Goal: Browse casually

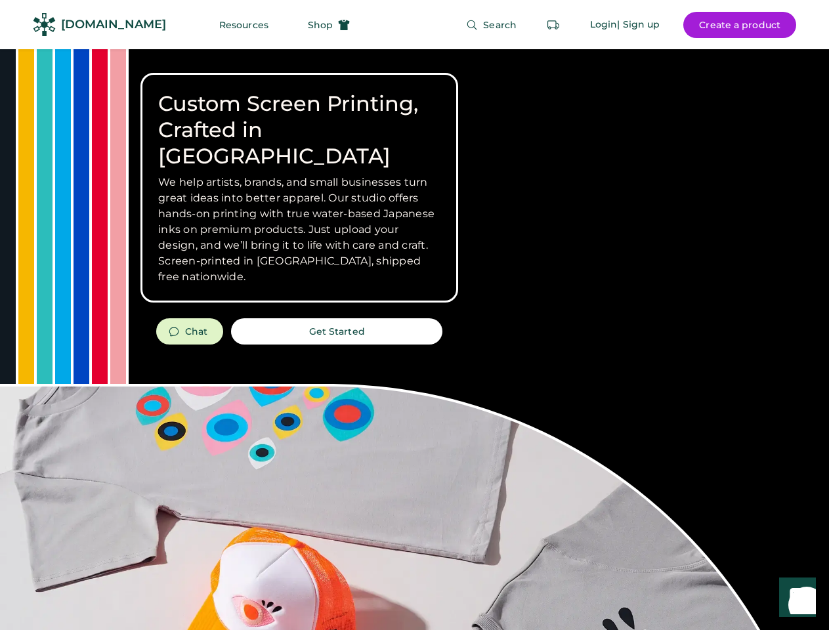
click at [414, 315] on div "Custom Screen Printing, Crafted in [GEOGRAPHIC_DATA] We help artists, brands, a…" at bounding box center [414, 465] width 829 height 833
click at [414, 339] on div "Custom Screen Printing, Crafted in [GEOGRAPHIC_DATA] We help artists, brands, a…" at bounding box center [414, 465] width 829 height 833
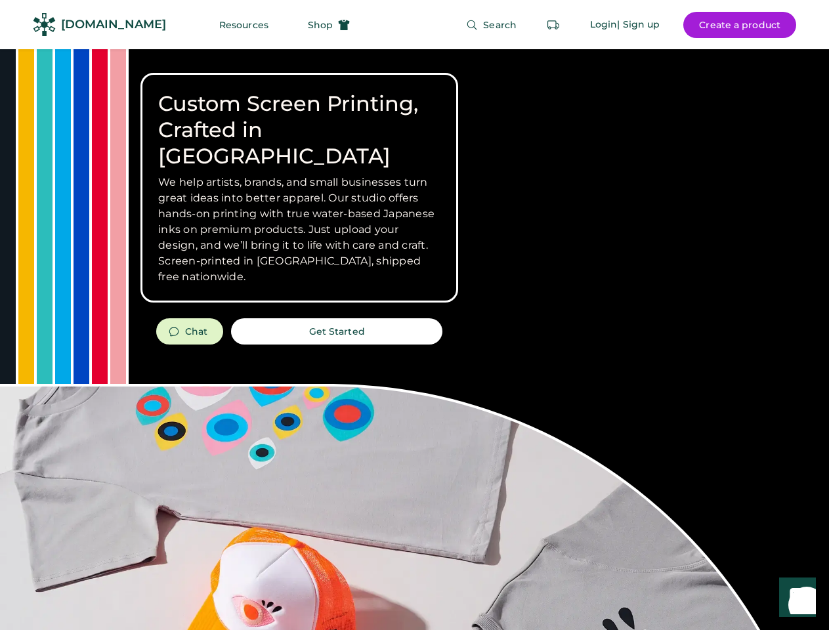
click at [414, 339] on div "Custom Screen Printing, Crafted in [GEOGRAPHIC_DATA] We help artists, brands, a…" at bounding box center [414, 465] width 829 height 833
click at [299, 188] on h3 "We help artists, brands, and small businesses turn great ideas into better appa…" at bounding box center [299, 229] width 282 height 110
click at [299, 174] on h3 "We help artists, brands, and small businesses turn great ideas into better appa…" at bounding box center [299, 229] width 282 height 110
